Goal: Information Seeking & Learning: Compare options

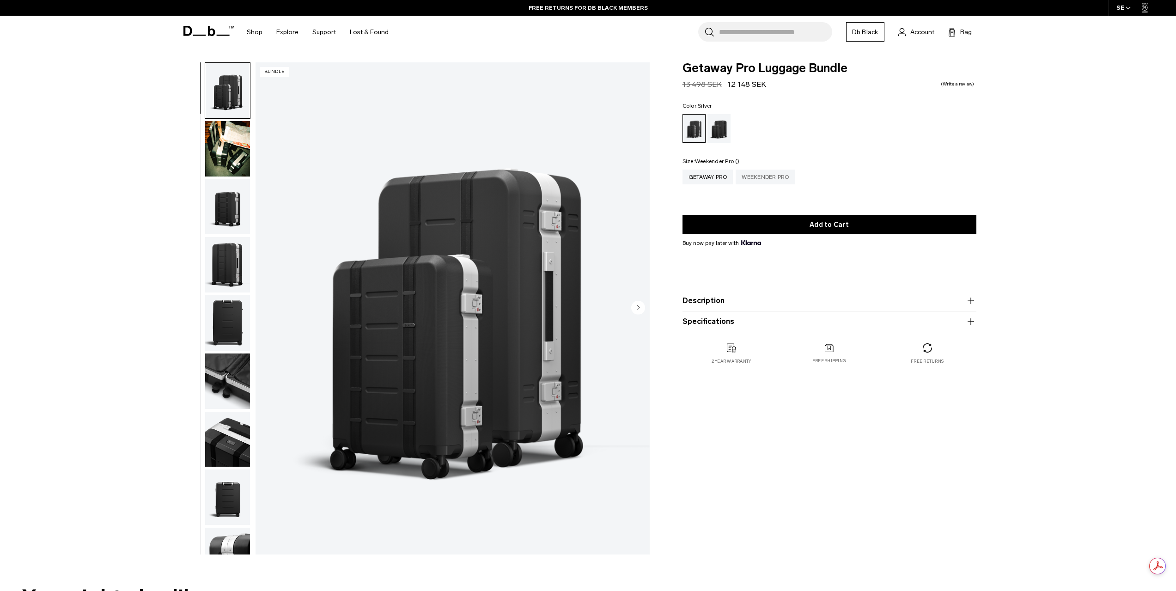
click at [771, 178] on div "Weekender Pro" at bounding box center [764, 177] width 59 height 15
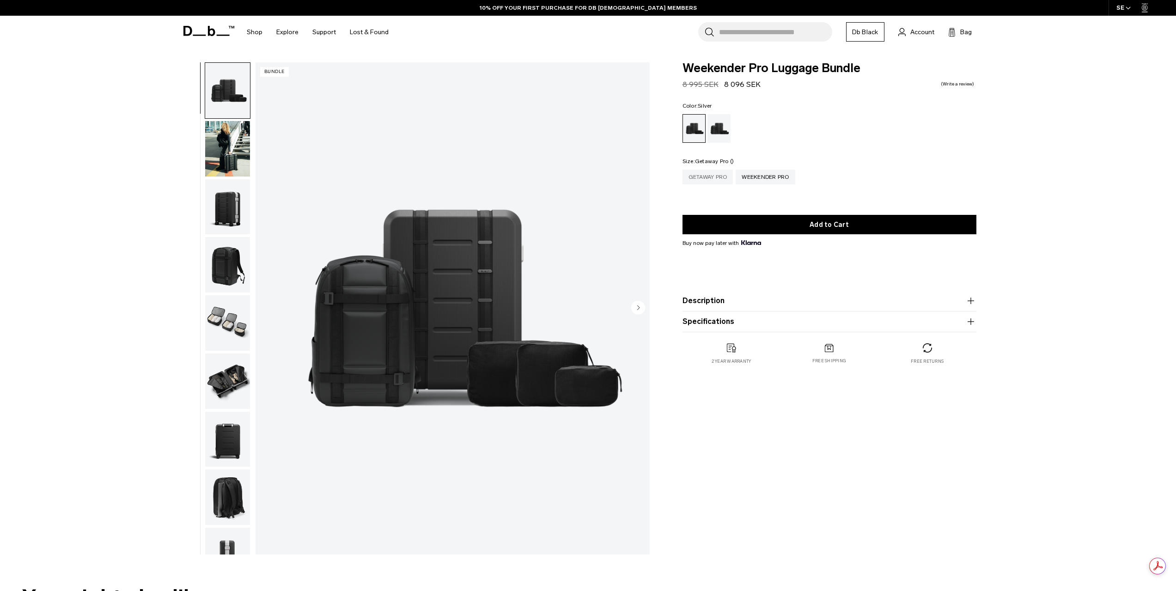
click at [707, 175] on div "Getaway Pro" at bounding box center [707, 177] width 51 height 15
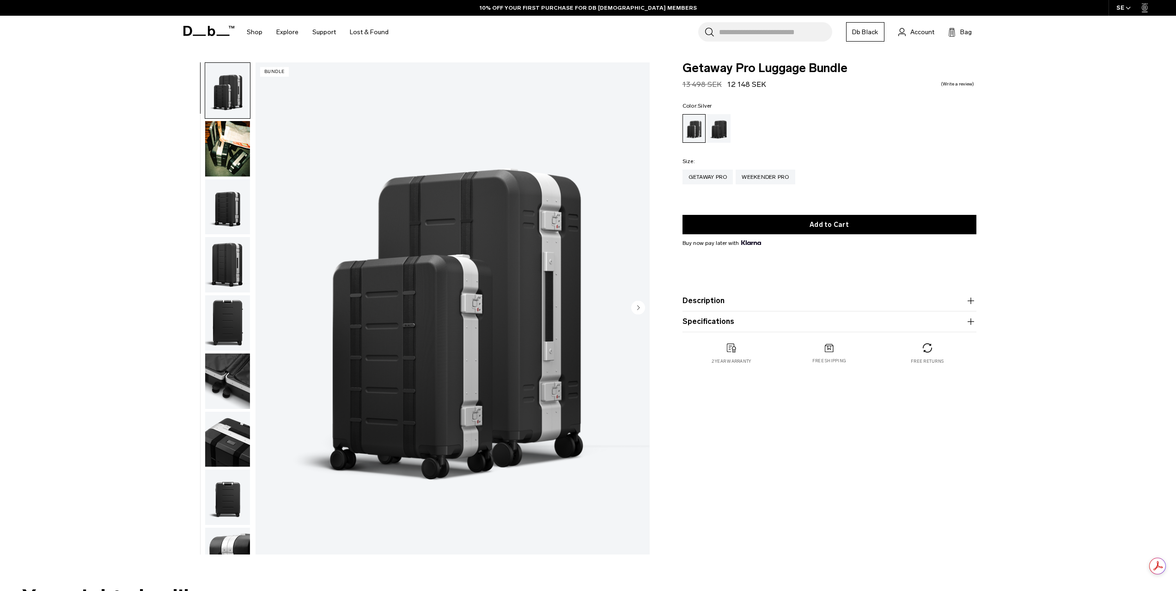
click at [234, 163] on img "button" at bounding box center [227, 148] width 45 height 55
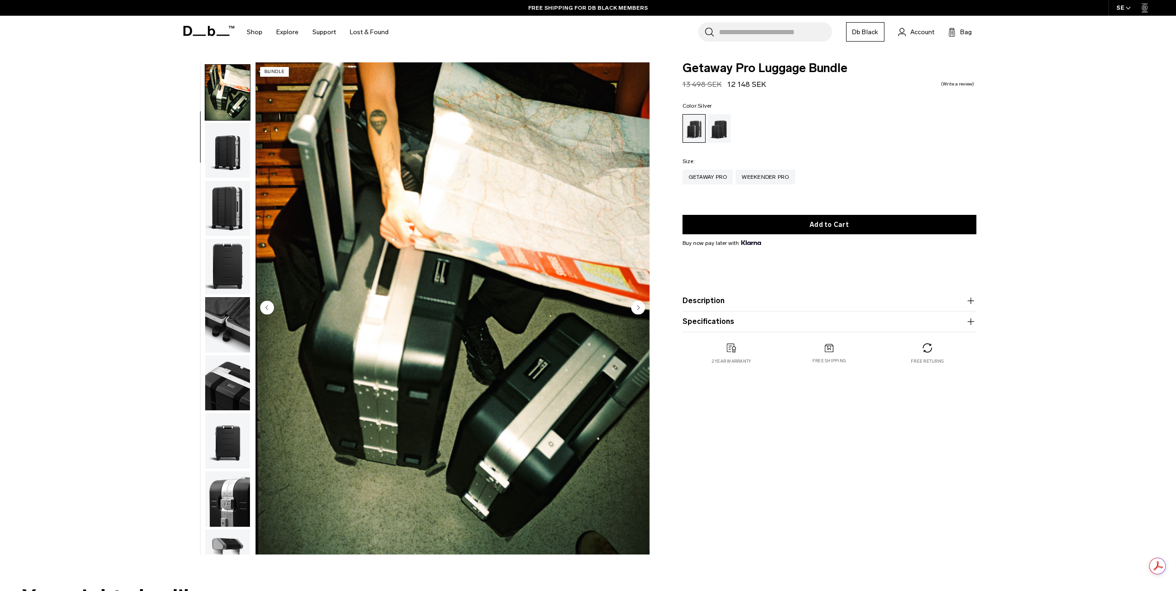
scroll to position [58, 0]
click at [232, 156] on img "button" at bounding box center [227, 148] width 45 height 55
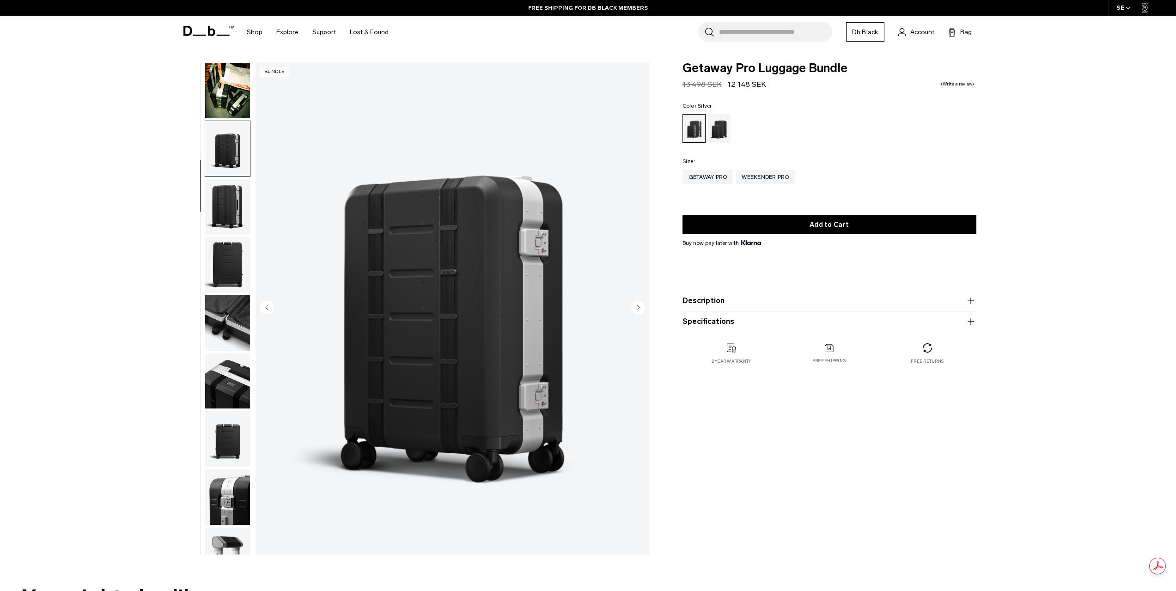
scroll to position [87, 0]
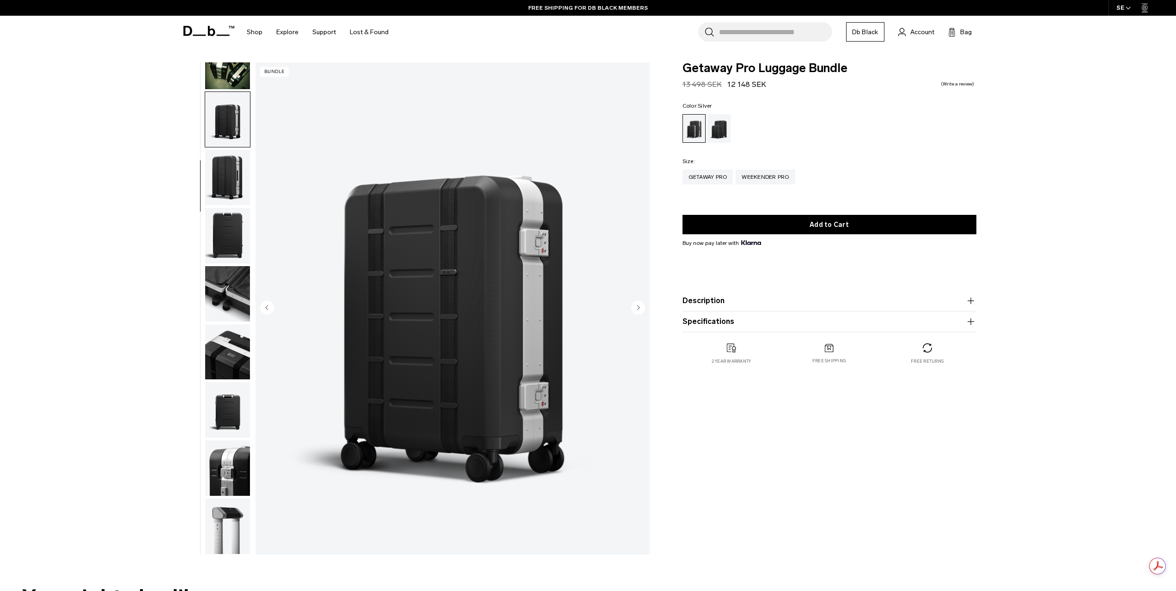
click at [232, 158] on img "button" at bounding box center [227, 177] width 45 height 55
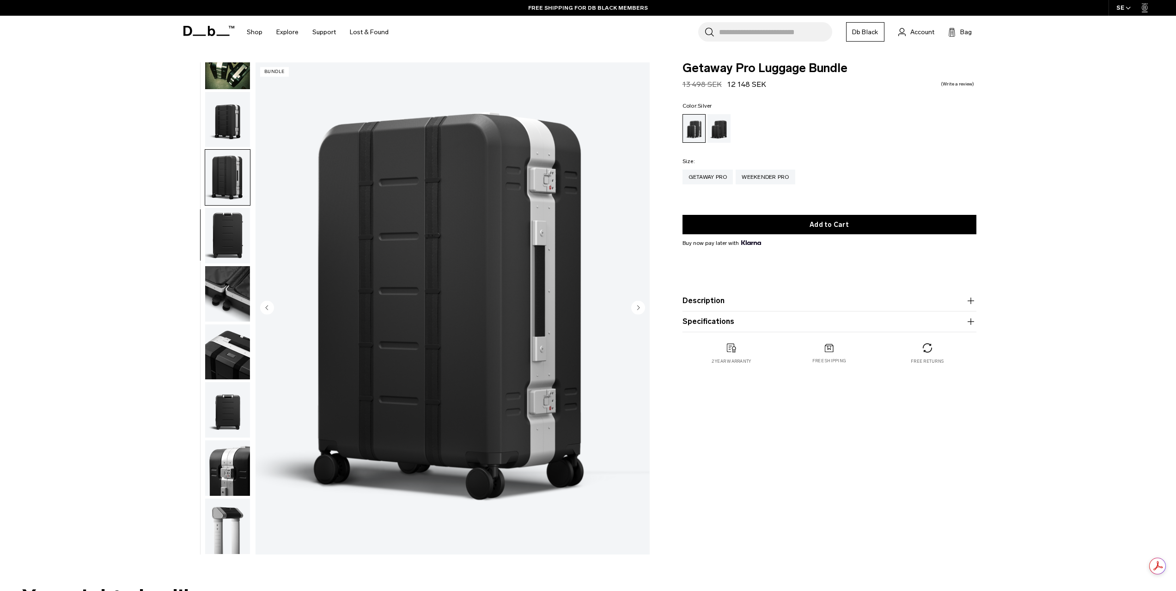
click at [233, 222] on img "button" at bounding box center [227, 235] width 45 height 55
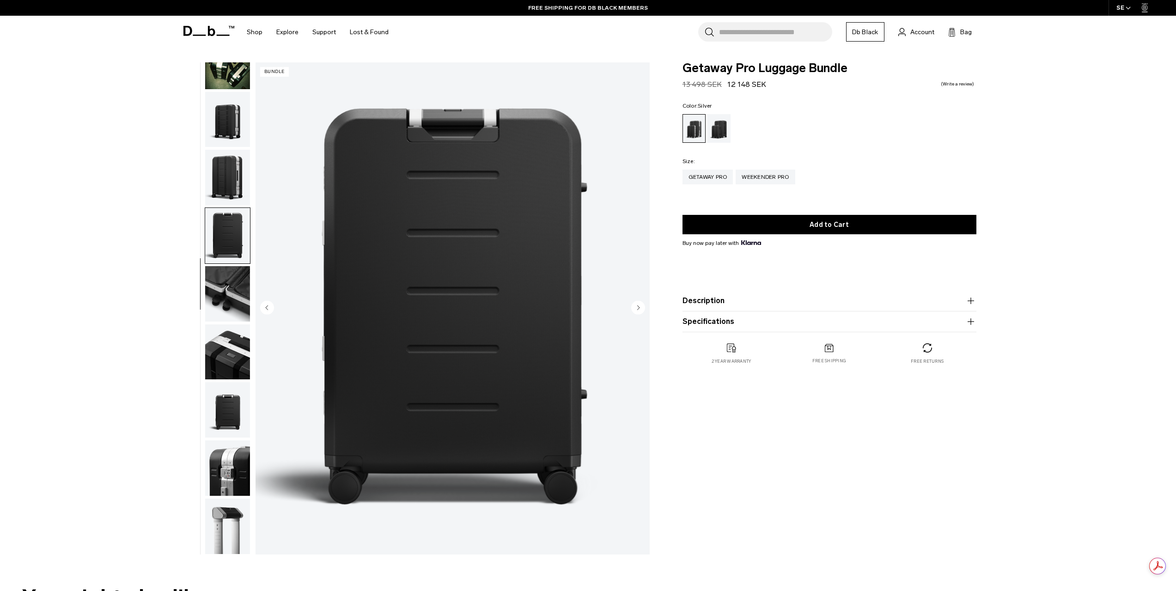
click at [234, 288] on img "button" at bounding box center [227, 293] width 45 height 55
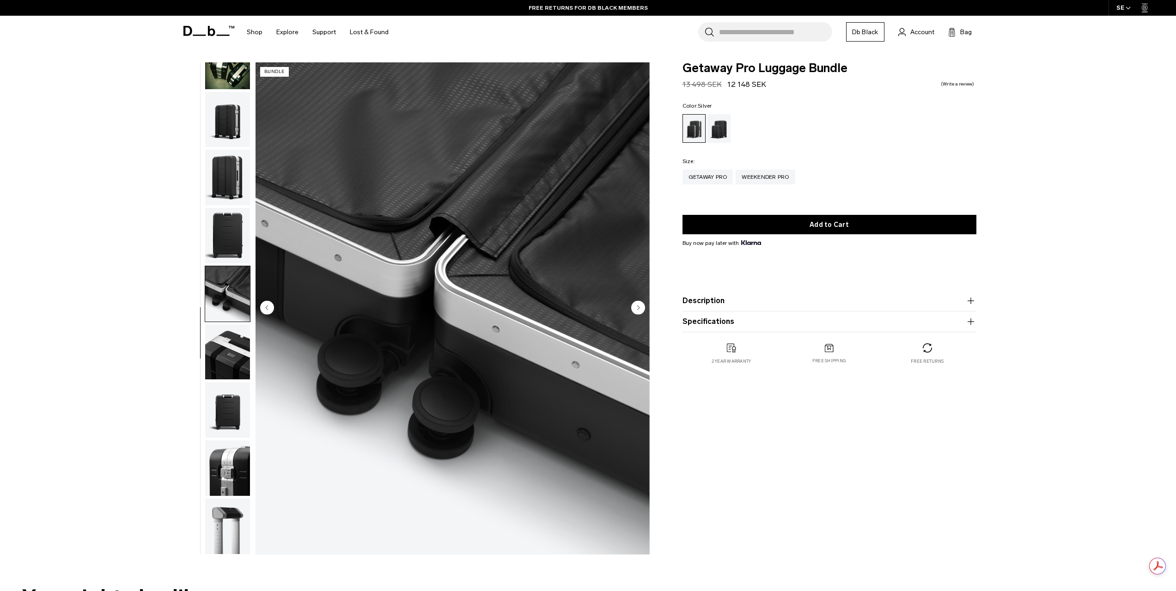
click at [229, 364] on img "button" at bounding box center [227, 351] width 45 height 55
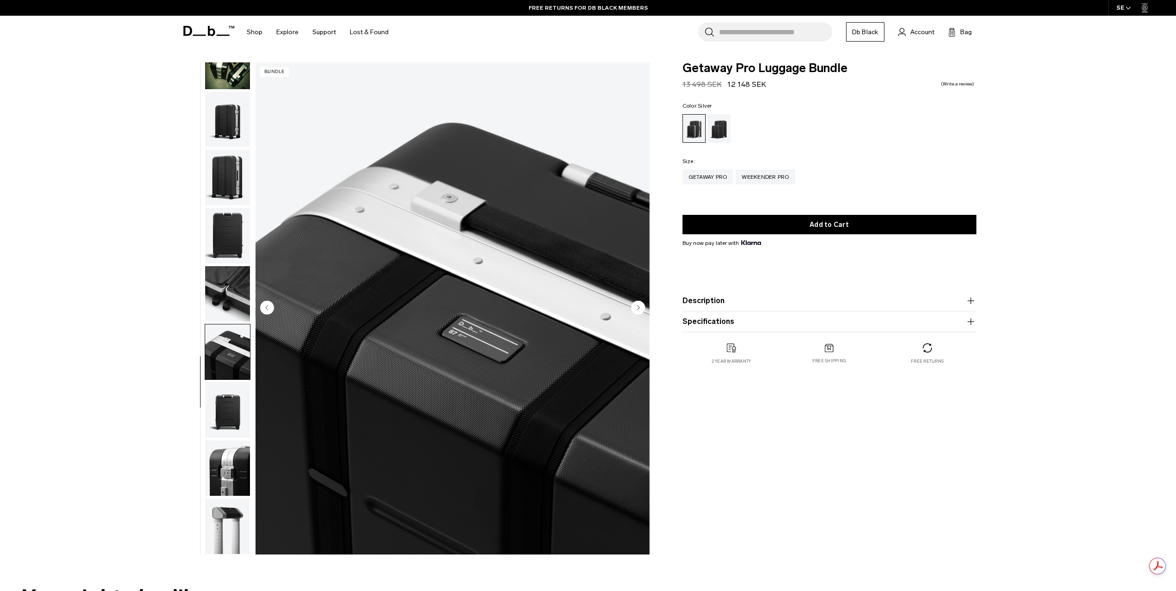
click at [238, 397] on img "button" at bounding box center [227, 409] width 45 height 55
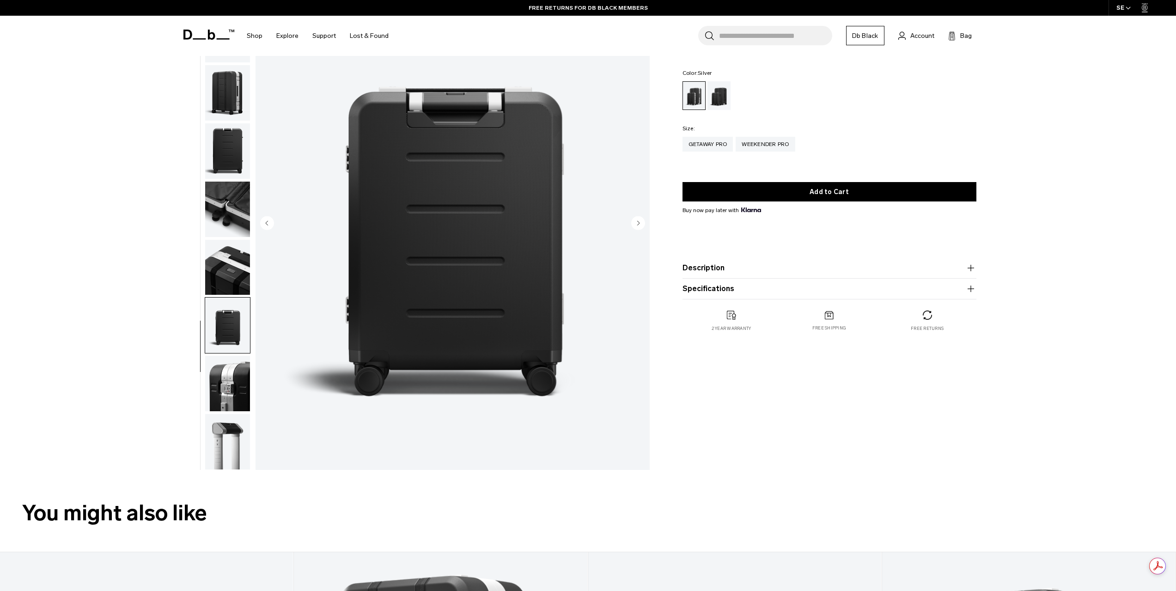
scroll to position [92, 0]
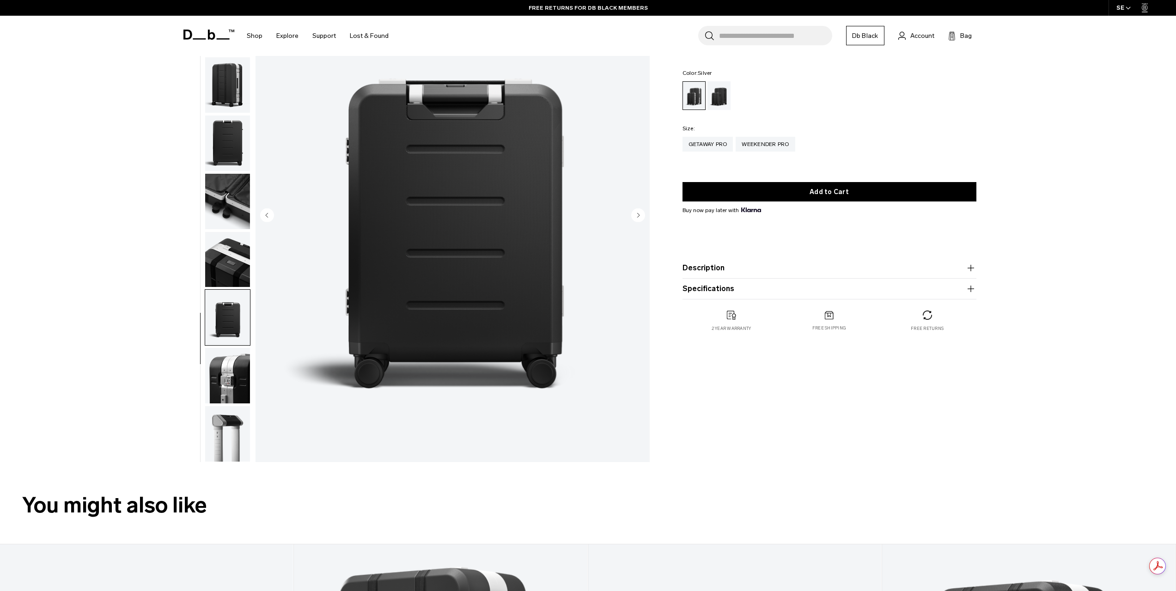
click at [232, 373] on img "button" at bounding box center [227, 375] width 45 height 55
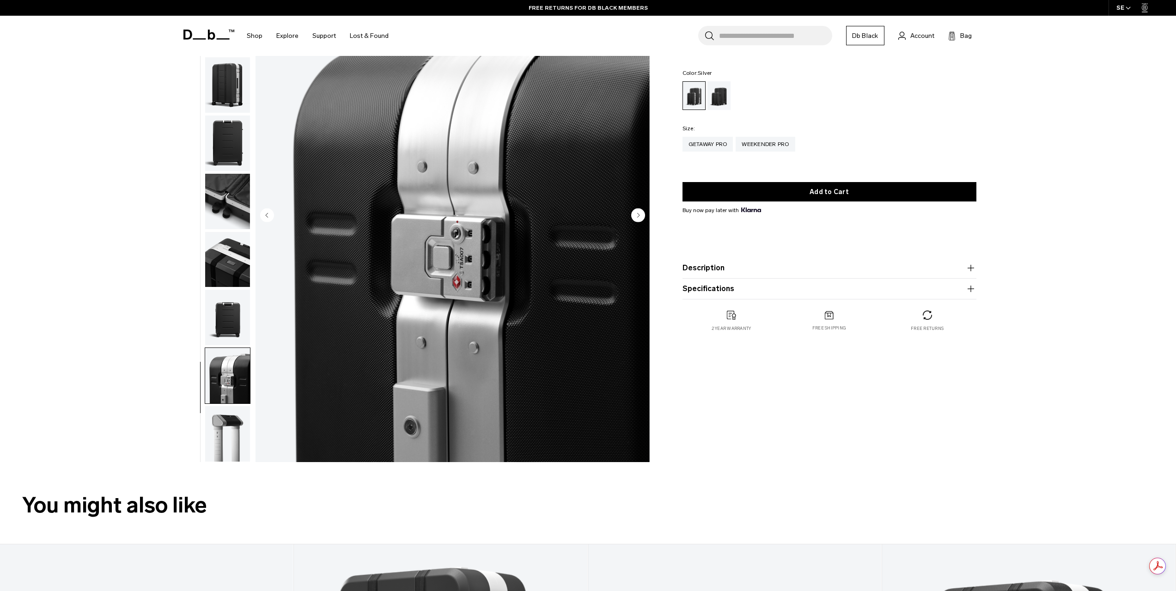
click at [231, 441] on img "button" at bounding box center [227, 433] width 45 height 55
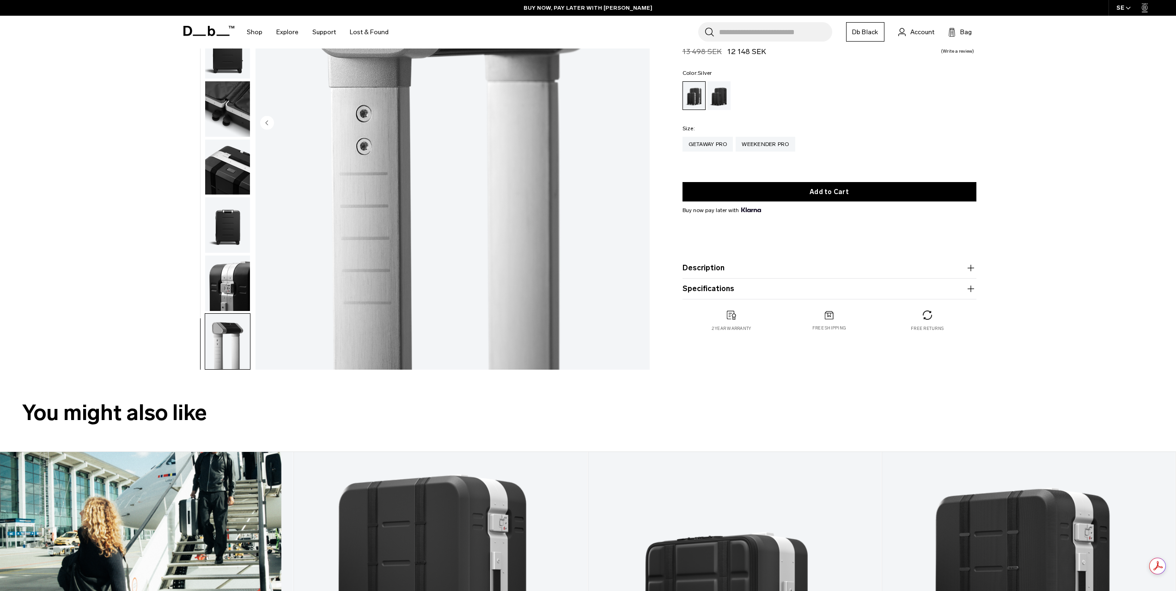
scroll to position [0, 0]
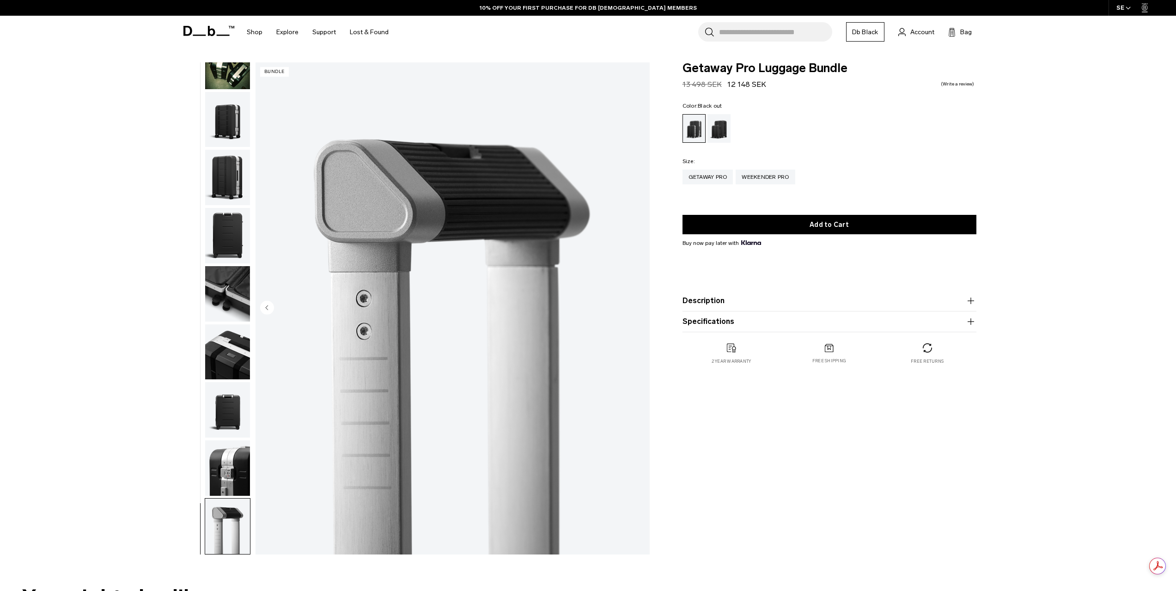
click at [725, 132] on div "Black out" at bounding box center [719, 128] width 24 height 29
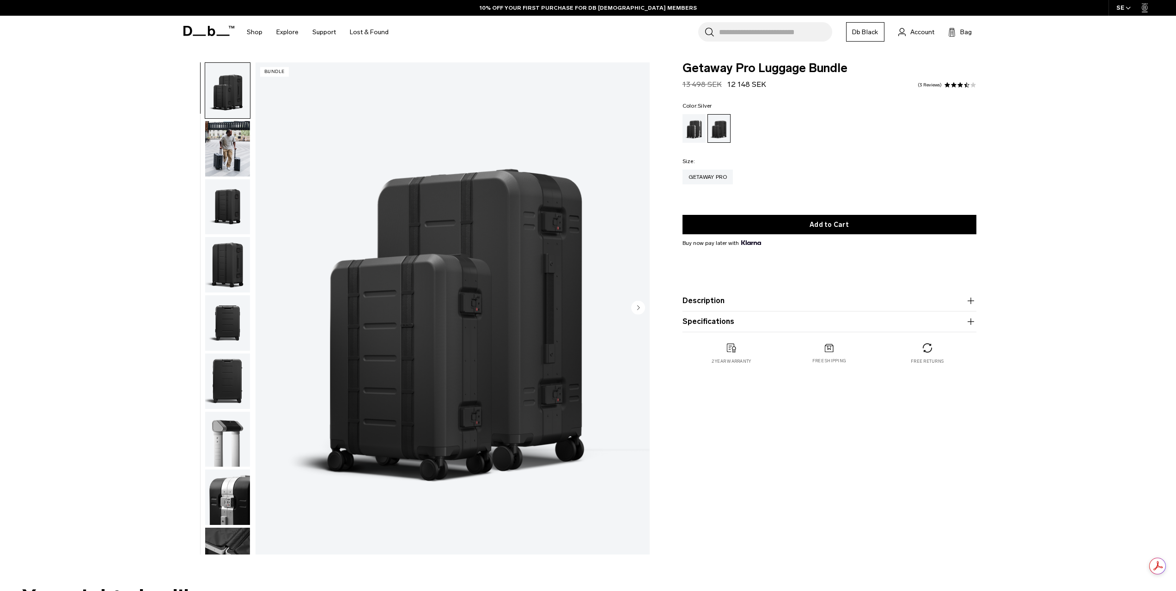
click at [692, 121] on div "Silver" at bounding box center [694, 128] width 24 height 29
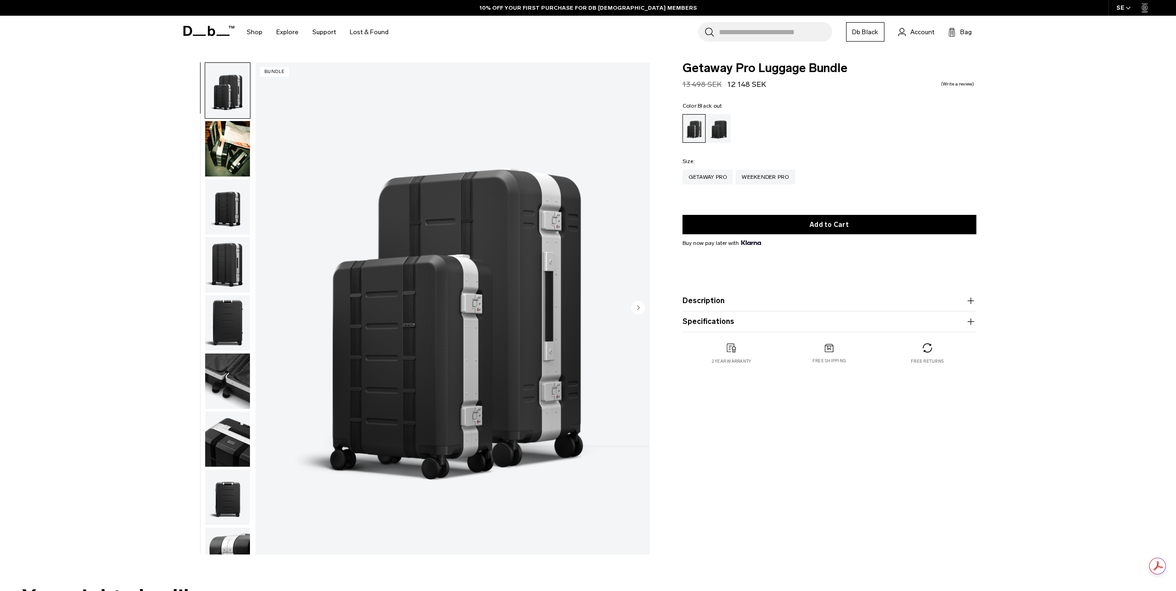
click at [719, 128] on div "Black out" at bounding box center [719, 128] width 24 height 29
click at [717, 128] on div "Black out" at bounding box center [719, 128] width 24 height 29
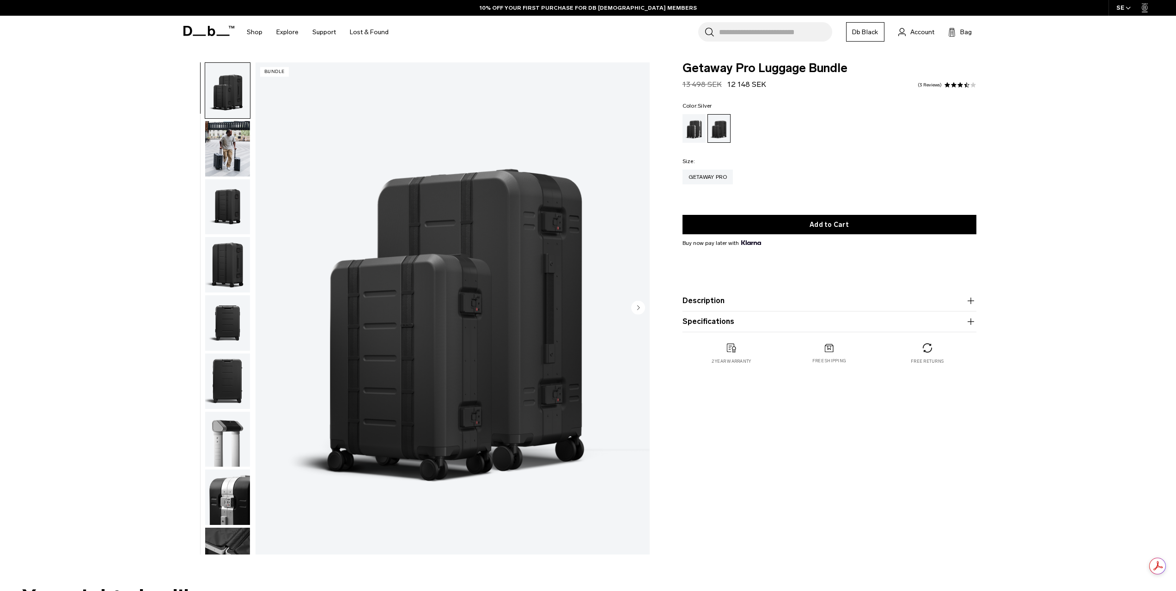
click at [697, 129] on div "Silver" at bounding box center [694, 128] width 24 height 29
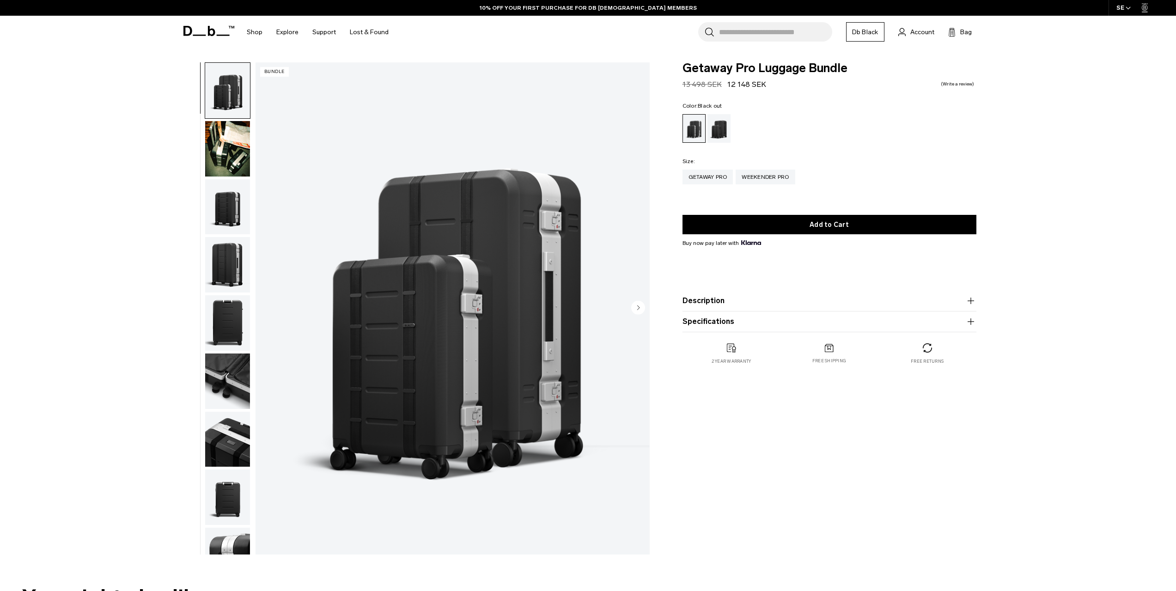
click at [719, 129] on div "Black out" at bounding box center [719, 128] width 24 height 29
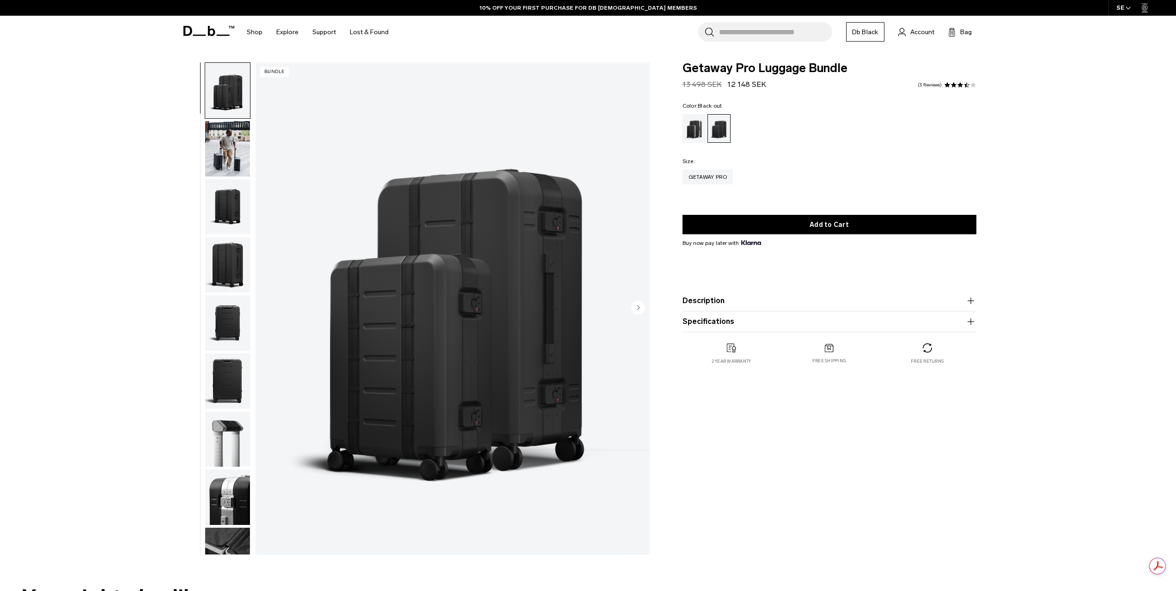
click at [970, 322] on icon "button" at bounding box center [970, 321] width 6 height 0
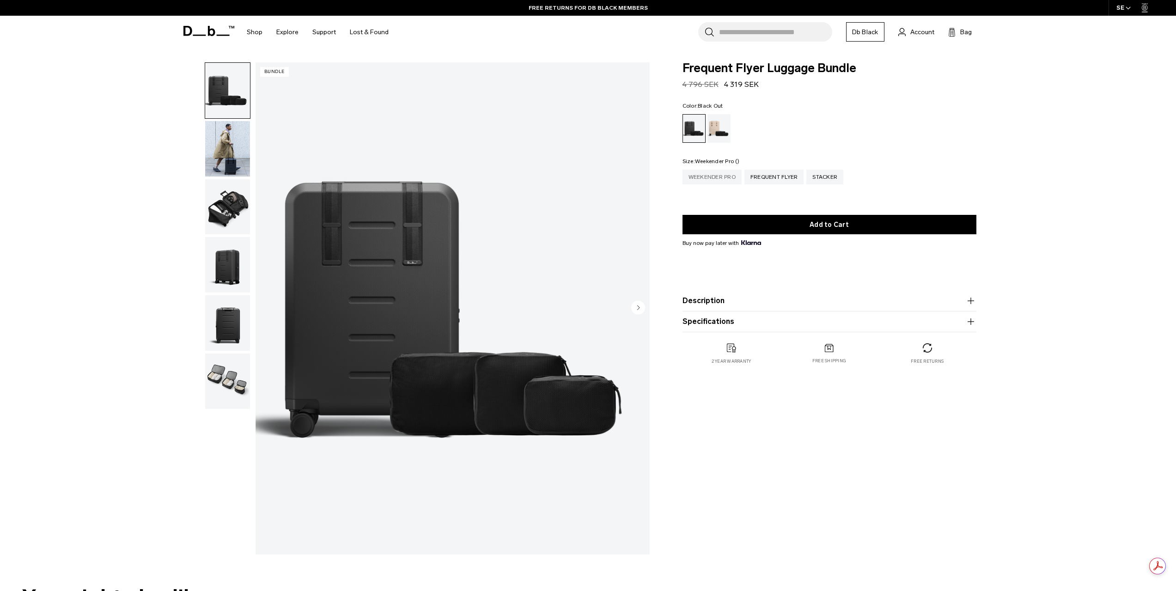
click at [700, 181] on div "Weekender Pro" at bounding box center [711, 177] width 59 height 15
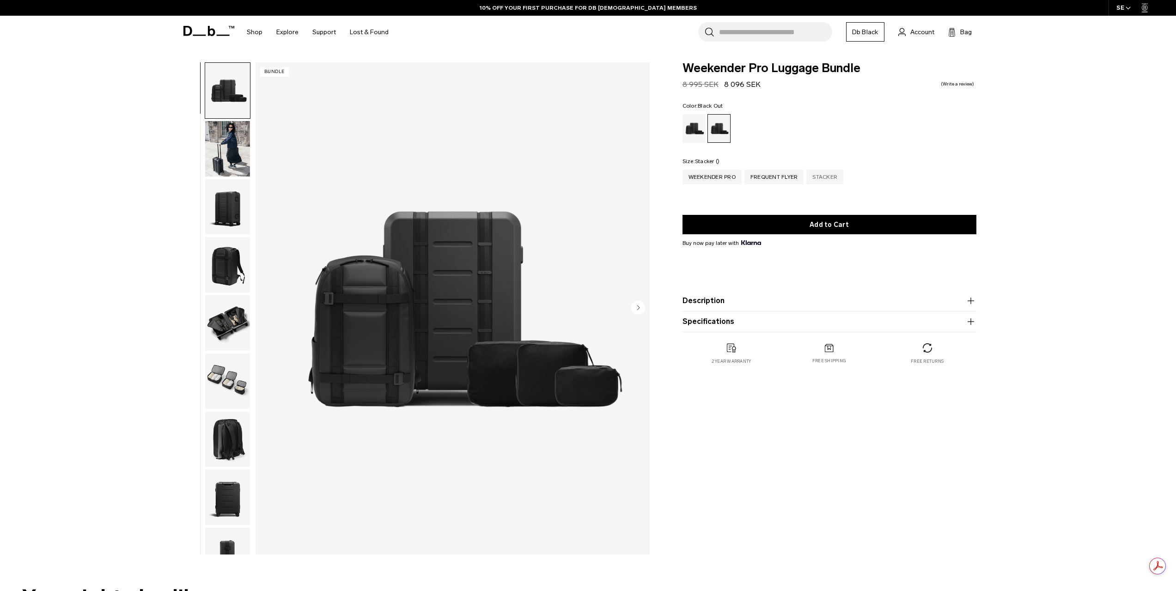
click at [832, 180] on div "Stacker" at bounding box center [824, 177] width 37 height 15
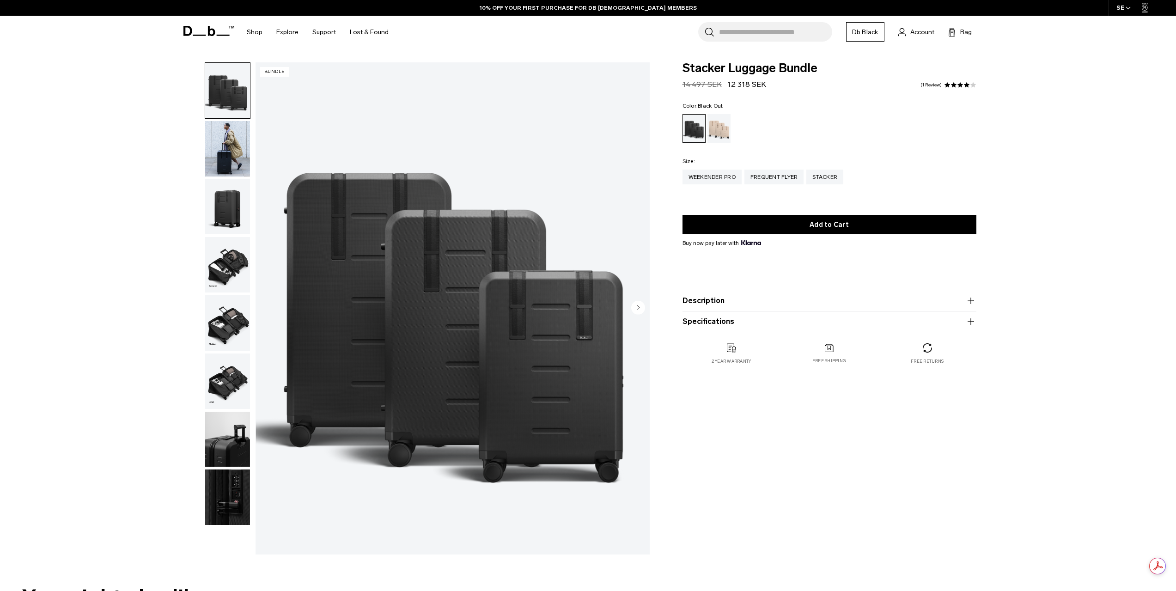
click at [218, 204] on img "button" at bounding box center [227, 206] width 45 height 55
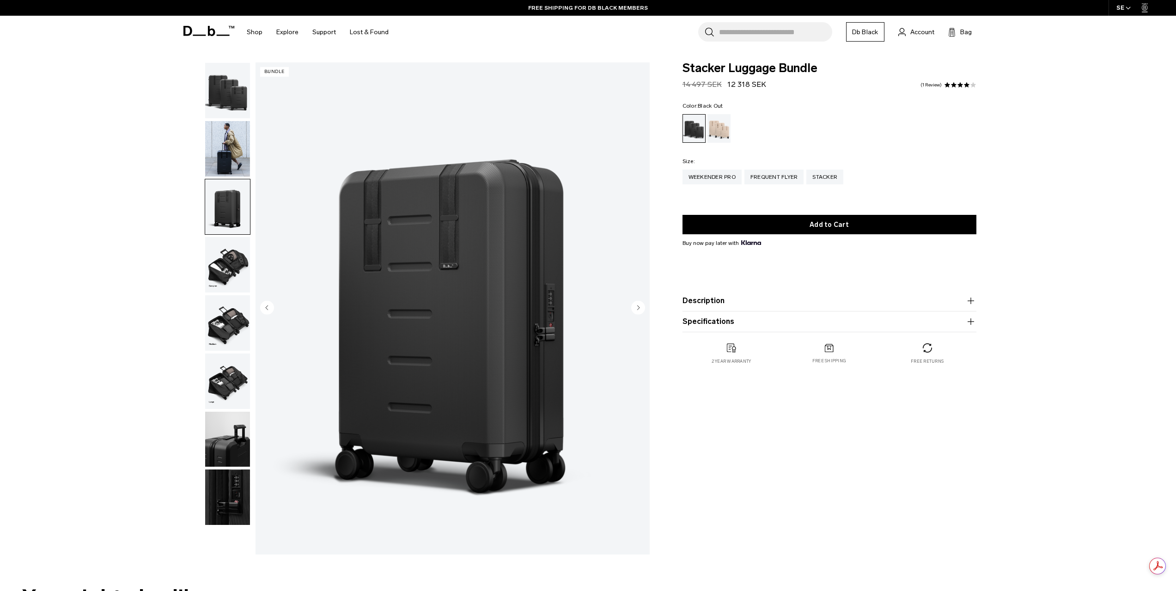
click at [224, 238] on img "button" at bounding box center [227, 264] width 45 height 55
